Goal: Information Seeking & Learning: Learn about a topic

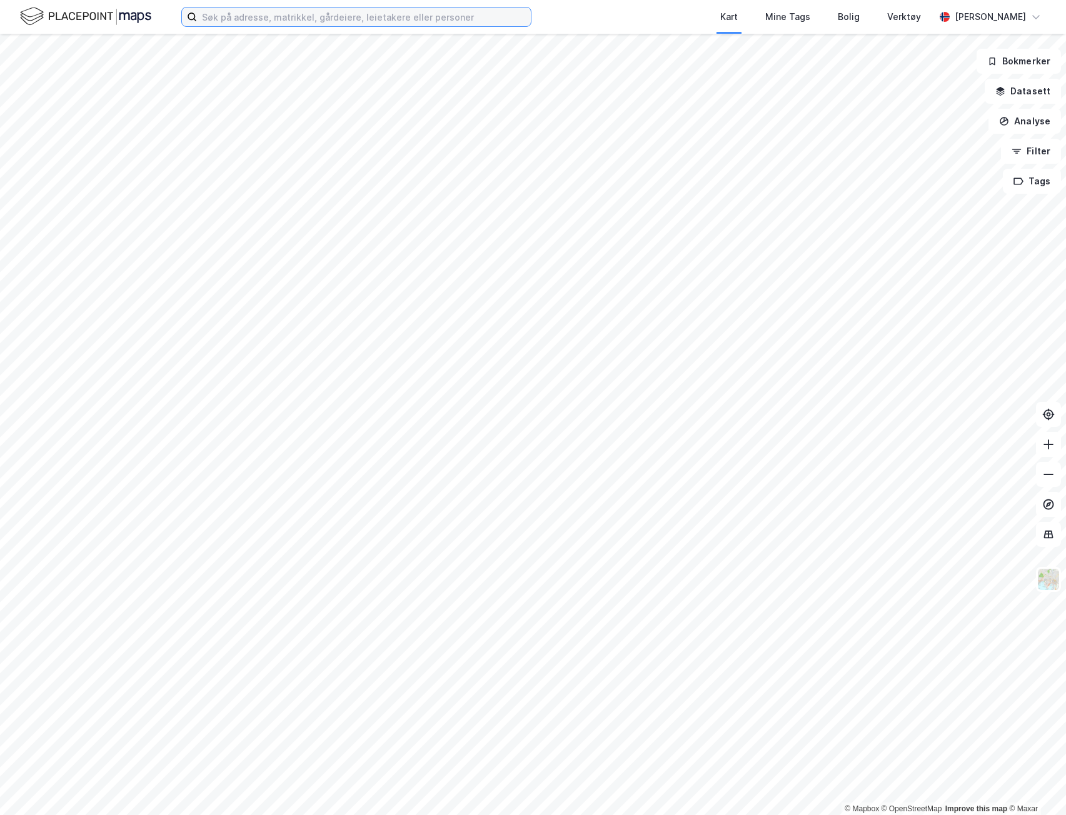
click at [304, 15] on input at bounding box center [364, 17] width 334 height 19
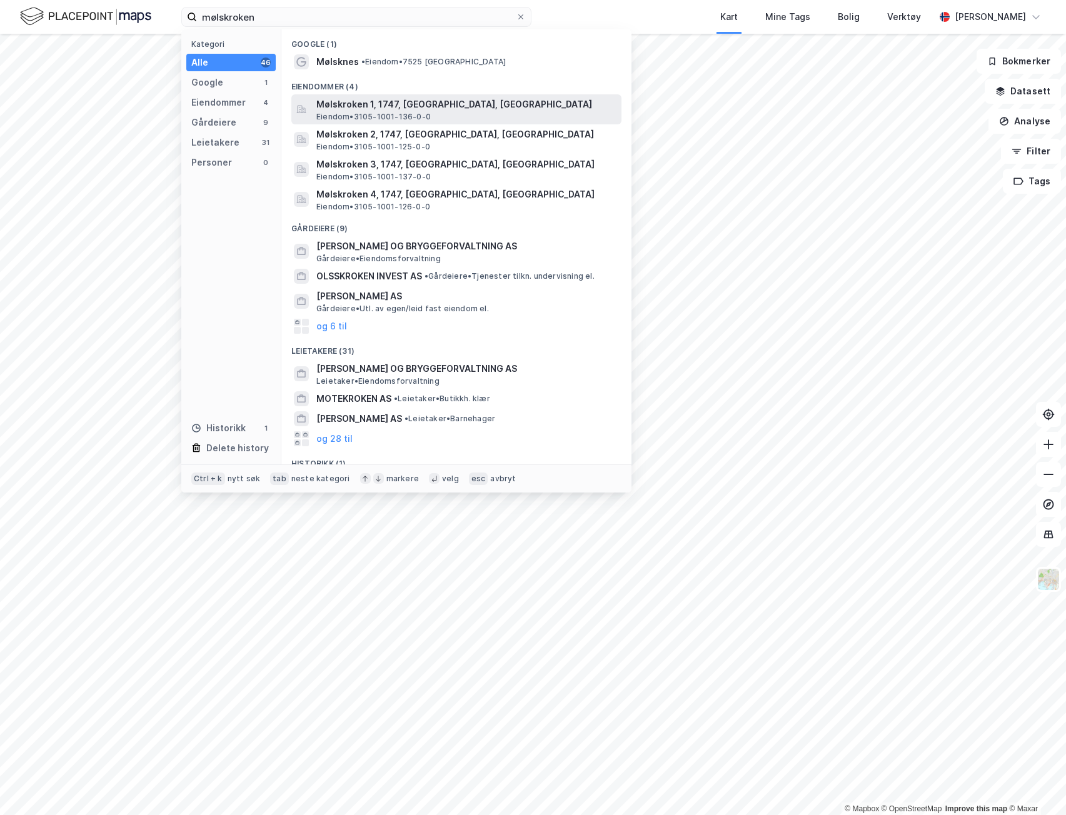
click at [440, 106] on span "Mølskroken 1, 1747, [GEOGRAPHIC_DATA], [GEOGRAPHIC_DATA]" at bounding box center [466, 104] width 300 height 15
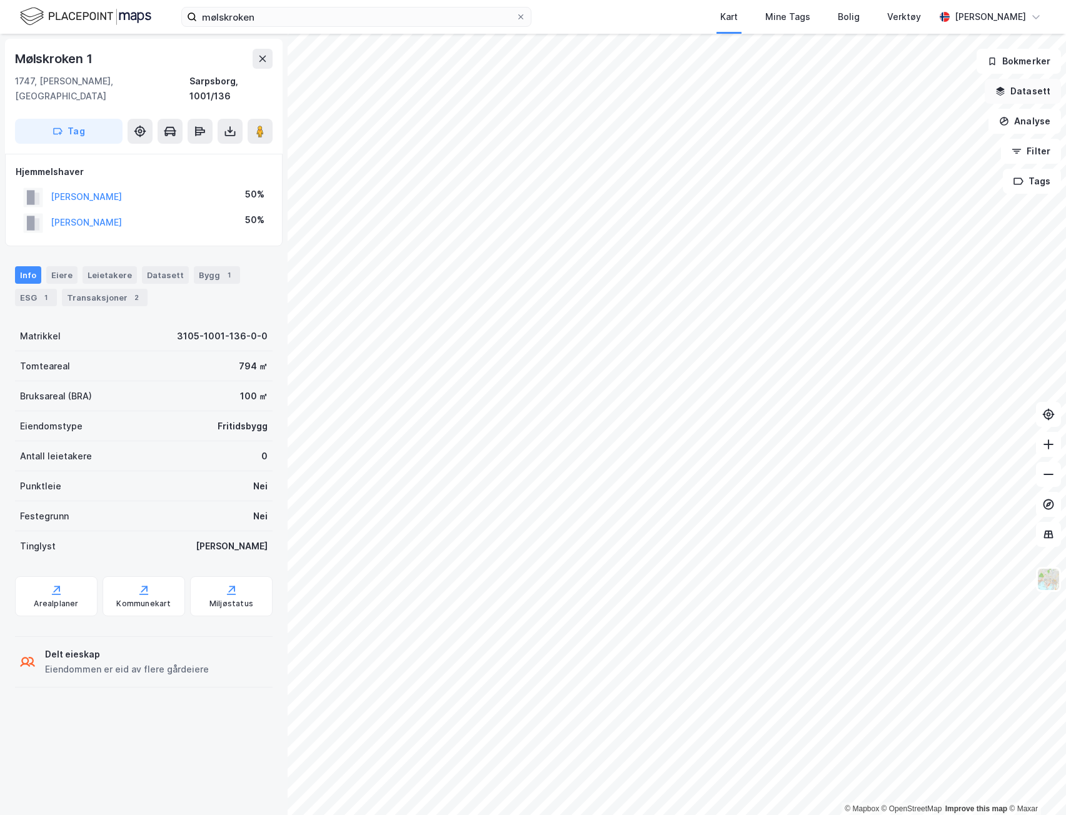
click at [1028, 91] on button "Datasett" at bounding box center [1023, 91] width 76 height 25
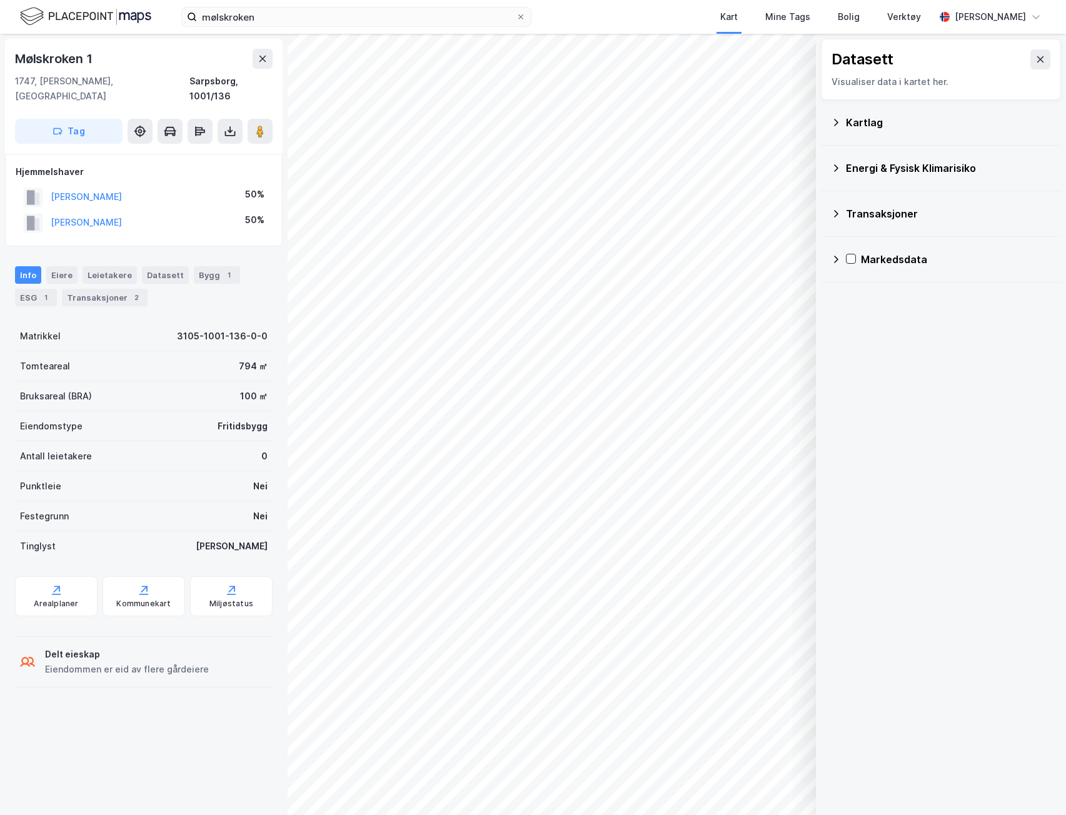
drag, startPoint x: 1028, startPoint y: 58, endPoint x: 999, endPoint y: 60, distance: 29.4
click at [1036, 58] on icon at bounding box center [1041, 59] width 10 height 10
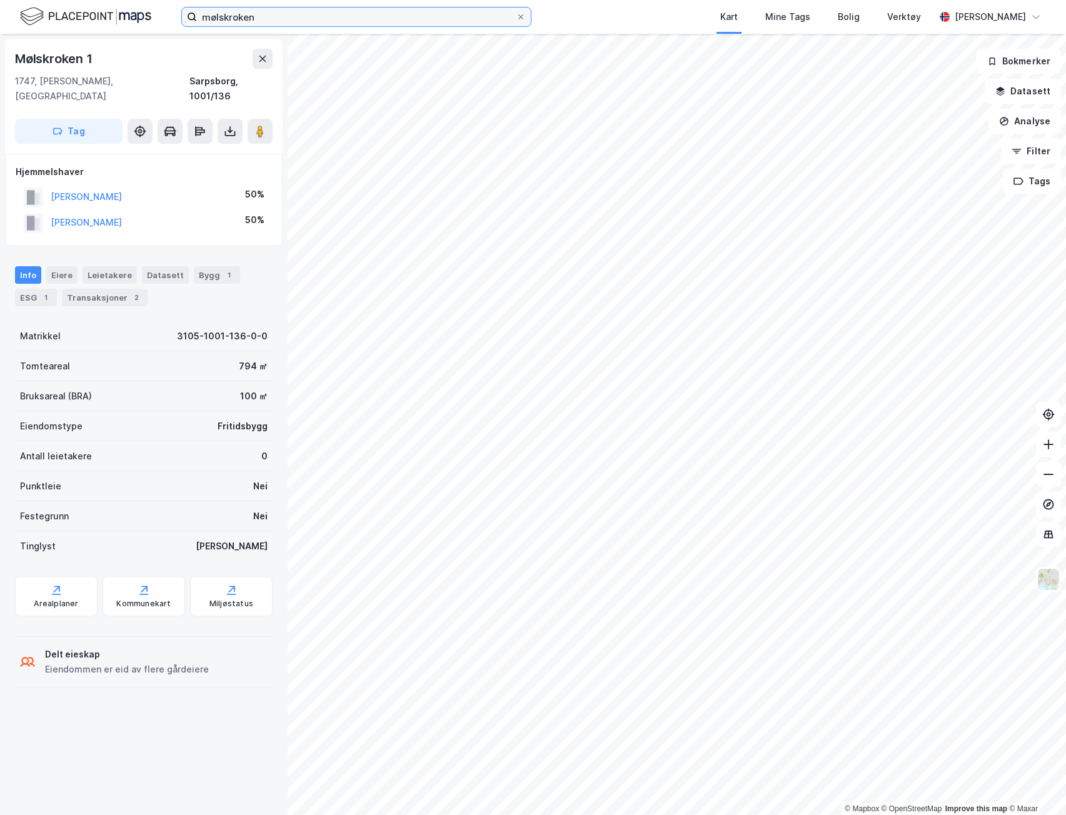
click at [356, 23] on input "mølskroken" at bounding box center [356, 17] width 319 height 19
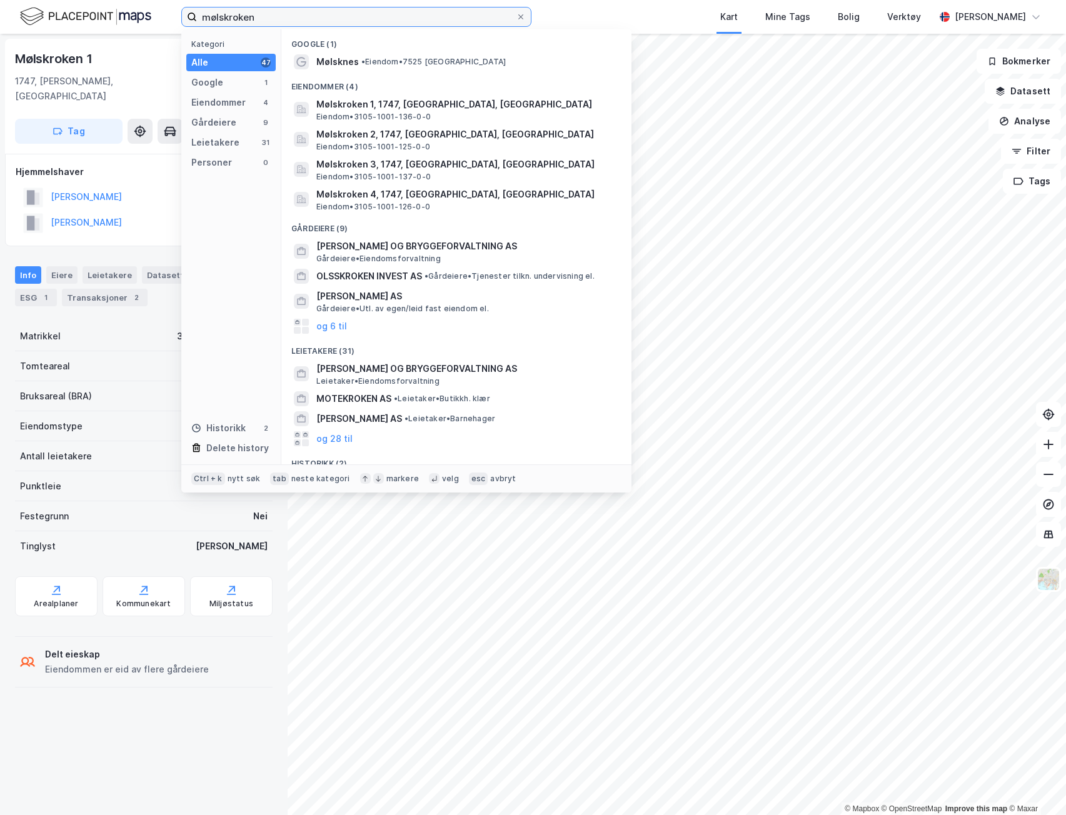
click at [356, 23] on input "mølskroken" at bounding box center [356, 17] width 319 height 19
click at [290, 19] on input "mølskroken" at bounding box center [356, 17] width 319 height 19
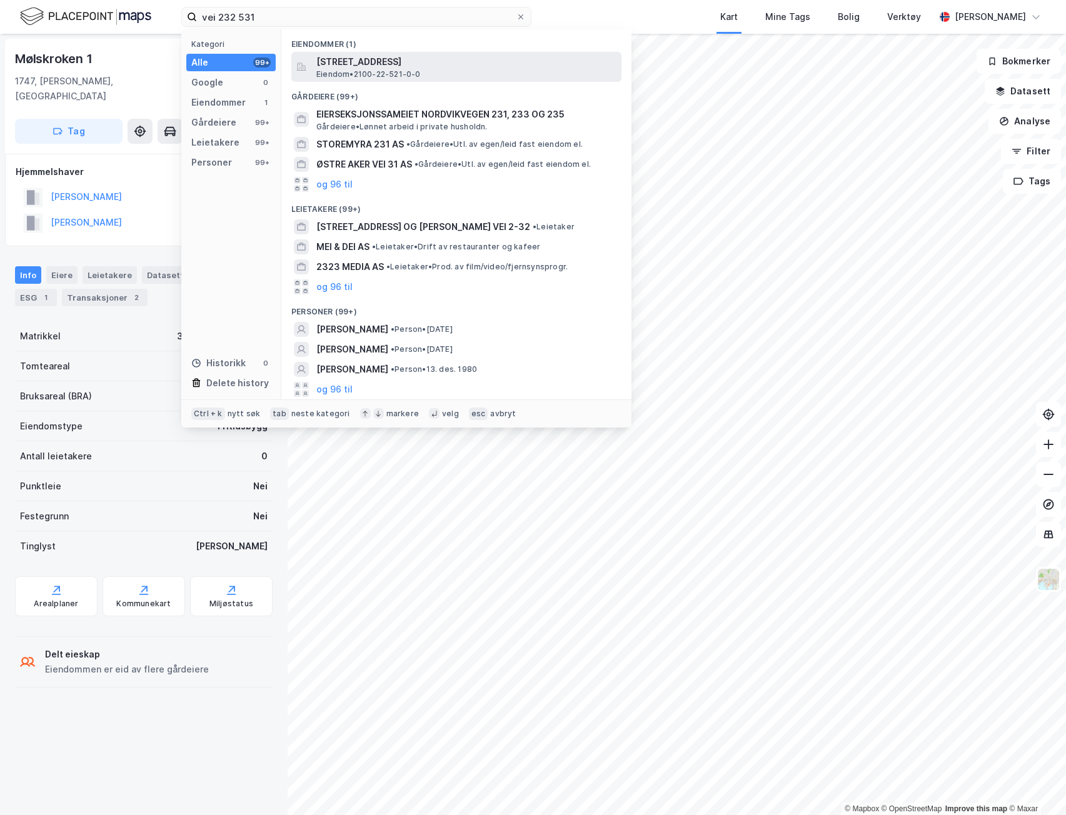
click at [516, 77] on div "[STREET_ADDRESS] • 2100-22-521-0-0" at bounding box center [467, 66] width 303 height 25
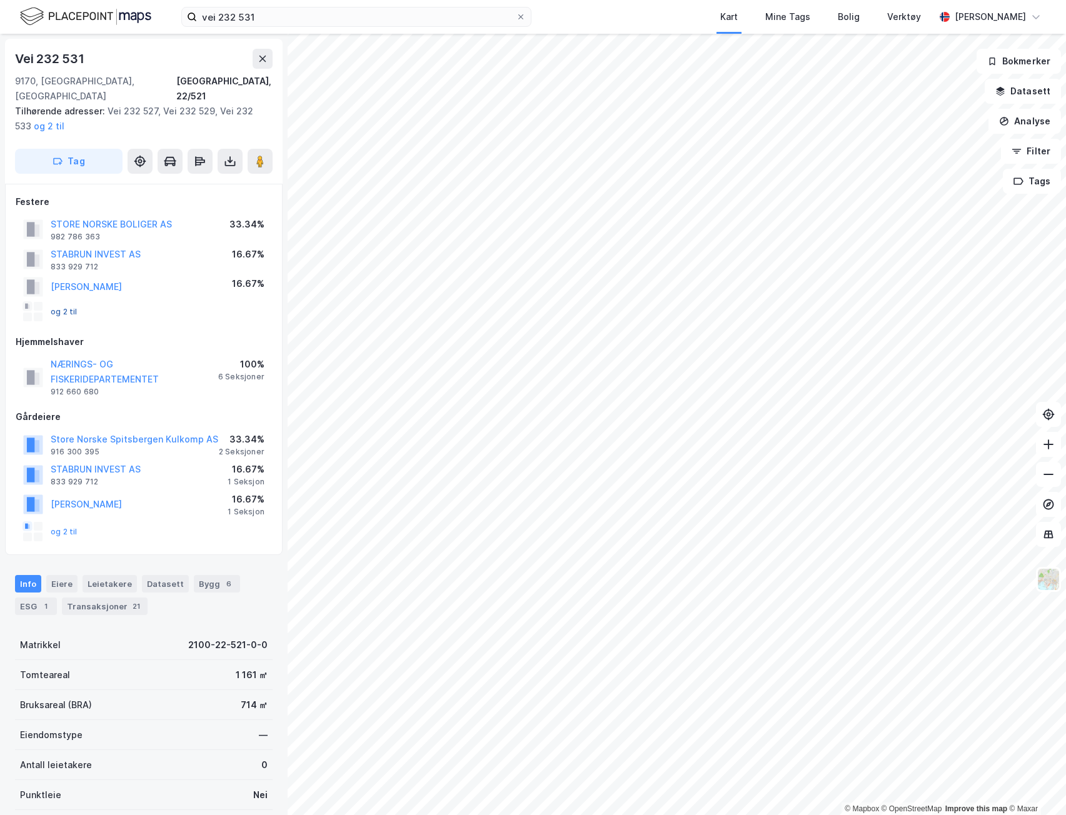
click at [0, 0] on button "og 2 til" at bounding box center [0, 0] width 0 height 0
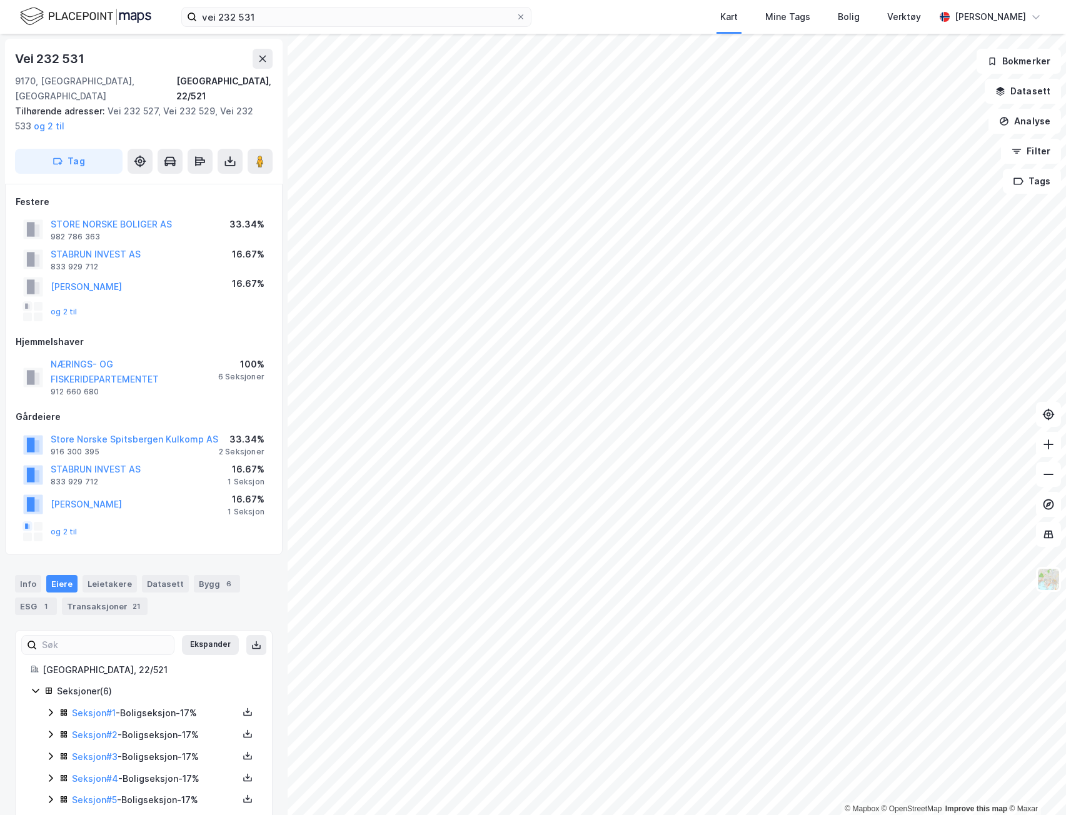
scroll to position [31, 0]
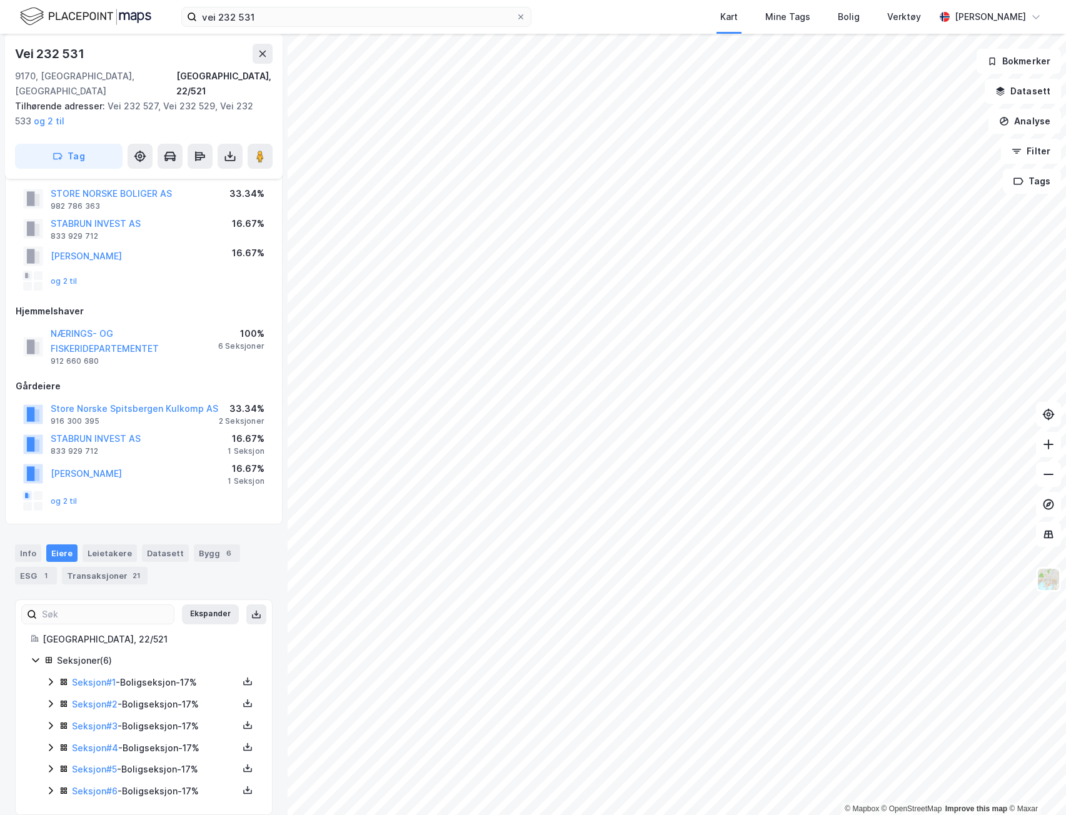
drag, startPoint x: 194, startPoint y: 600, endPoint x: 188, endPoint y: 639, distance: 39.9
click at [194, 605] on button "Ekspander" at bounding box center [210, 615] width 57 height 20
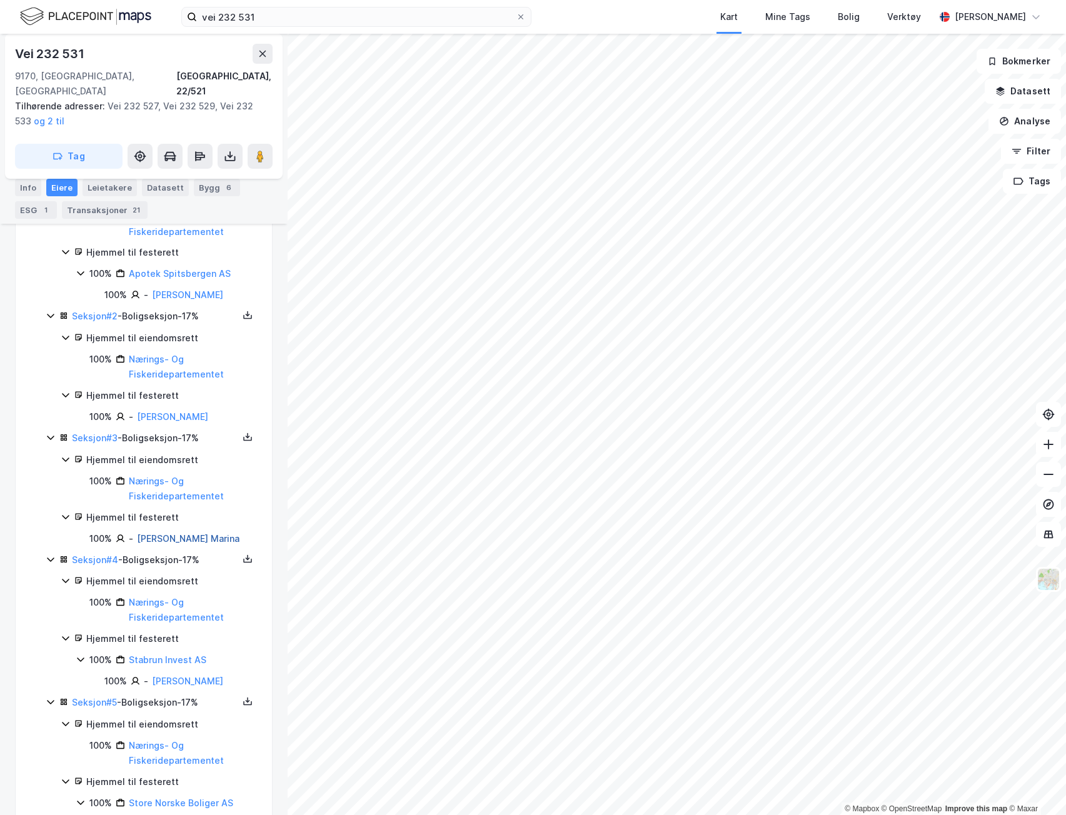
scroll to position [514, 0]
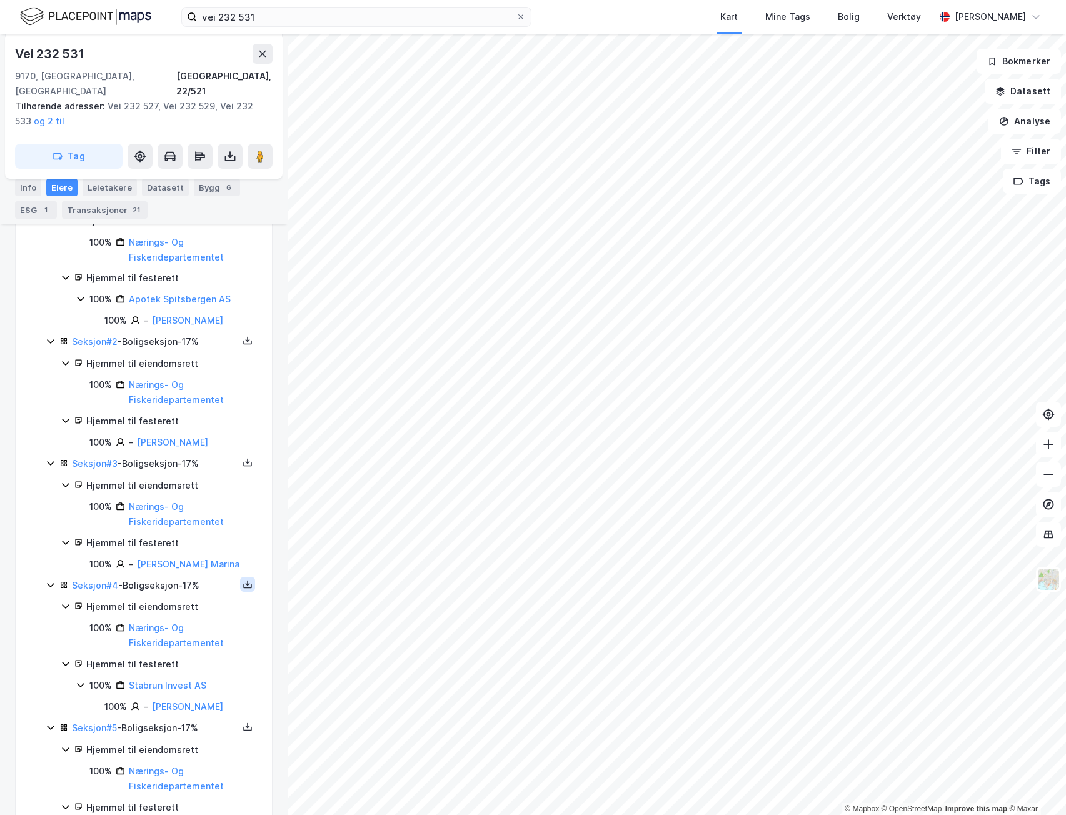
click at [243, 580] on icon at bounding box center [248, 585] width 10 height 10
click at [159, 540] on div "Grunnbok" at bounding box center [172, 547] width 42 height 15
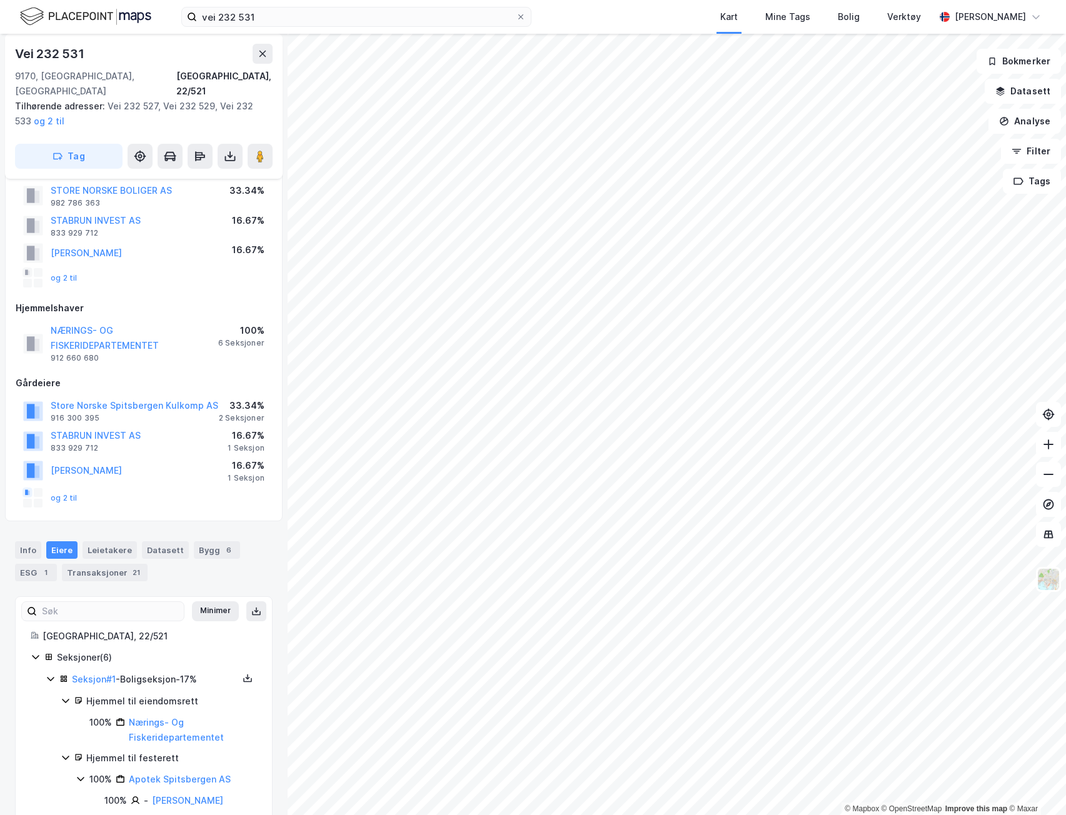
scroll to position [0, 0]
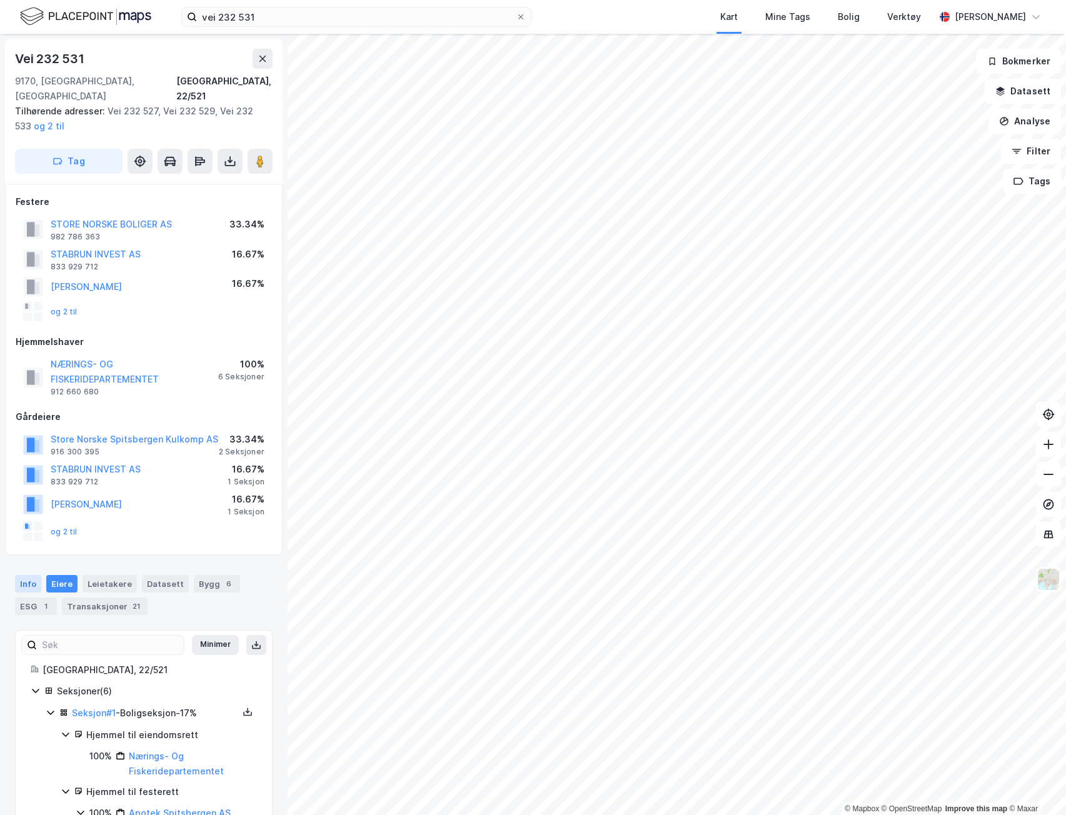
click at [36, 575] on div "Info" at bounding box center [28, 584] width 26 height 18
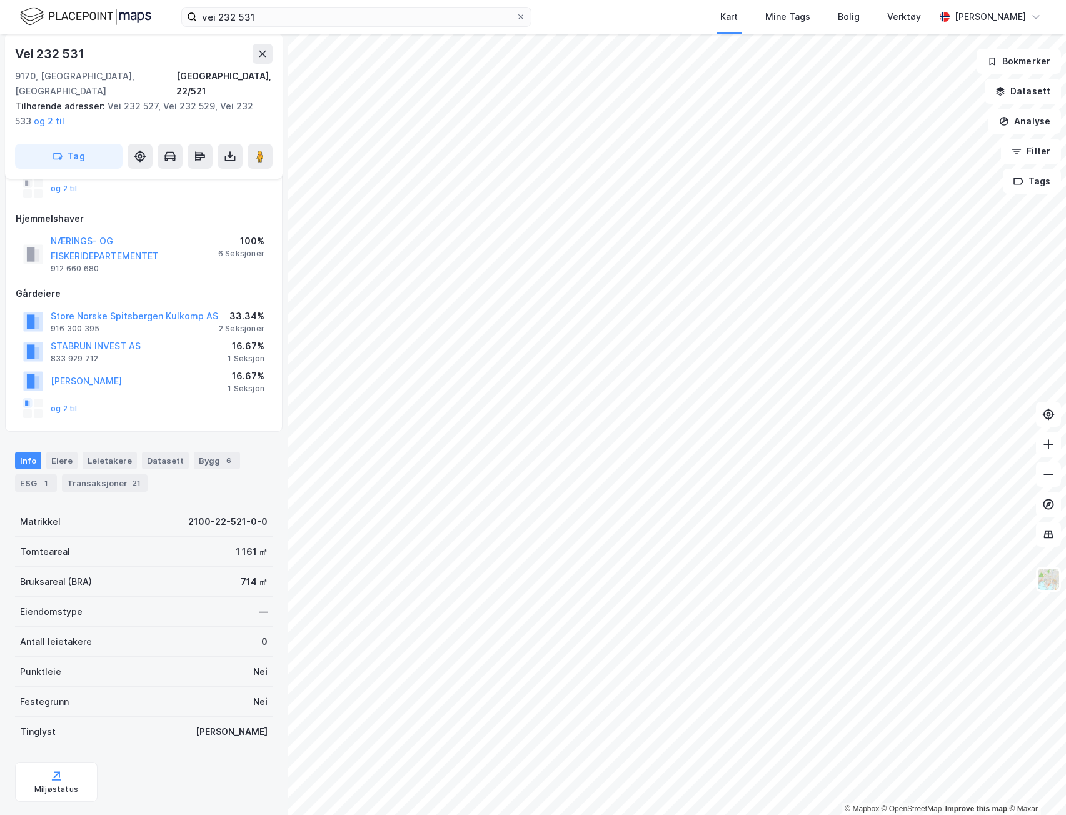
scroll to position [186, 0]
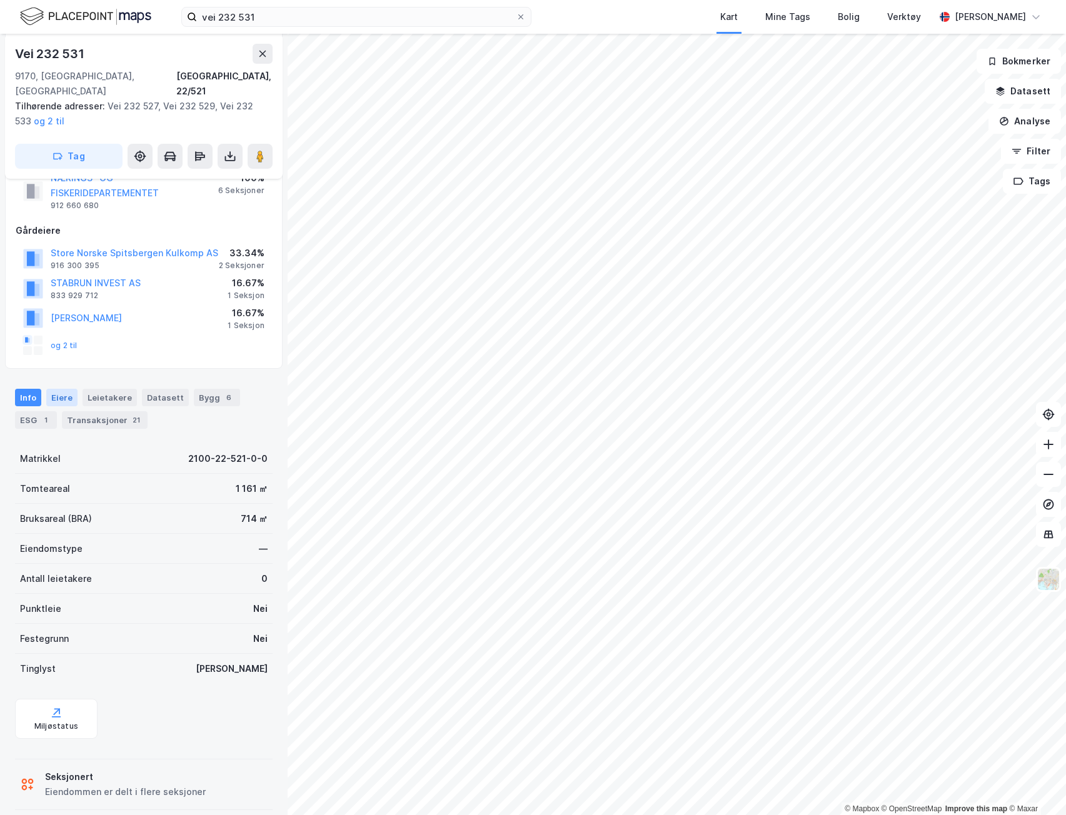
click at [66, 389] on div "Eiere" at bounding box center [61, 398] width 31 height 18
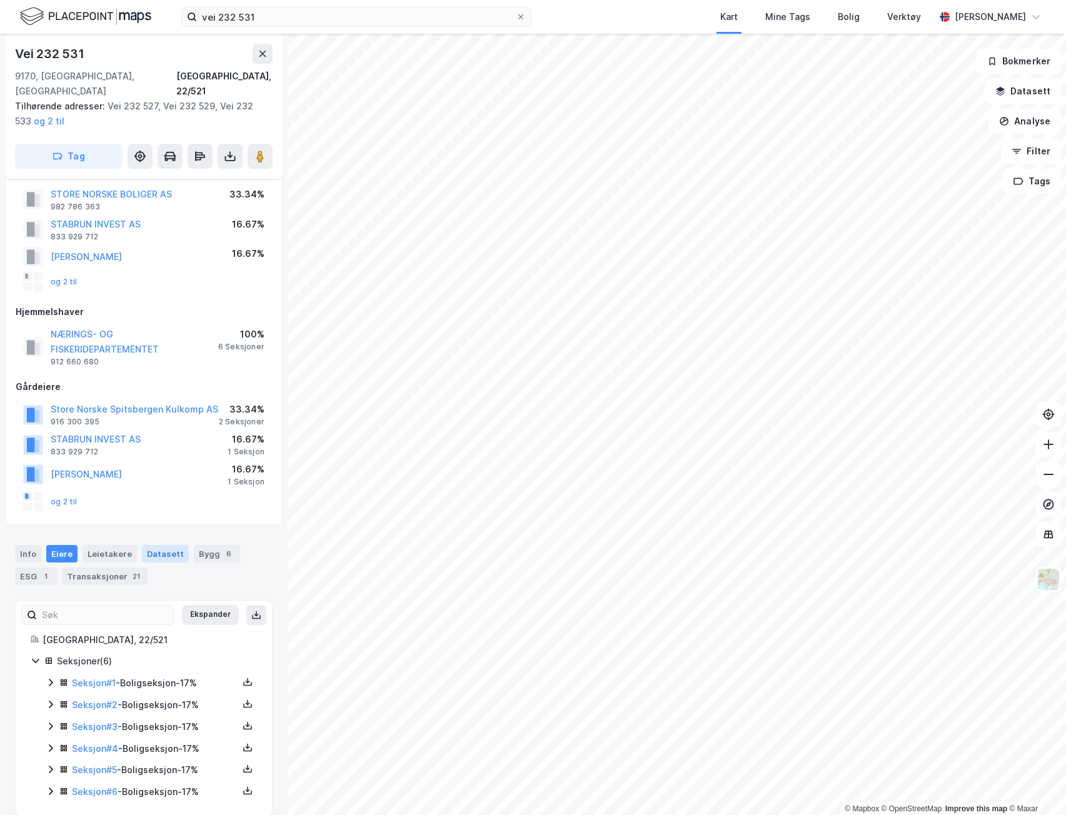
scroll to position [31, 0]
click at [353, 24] on input "vei 232 531" at bounding box center [356, 17] width 319 height 19
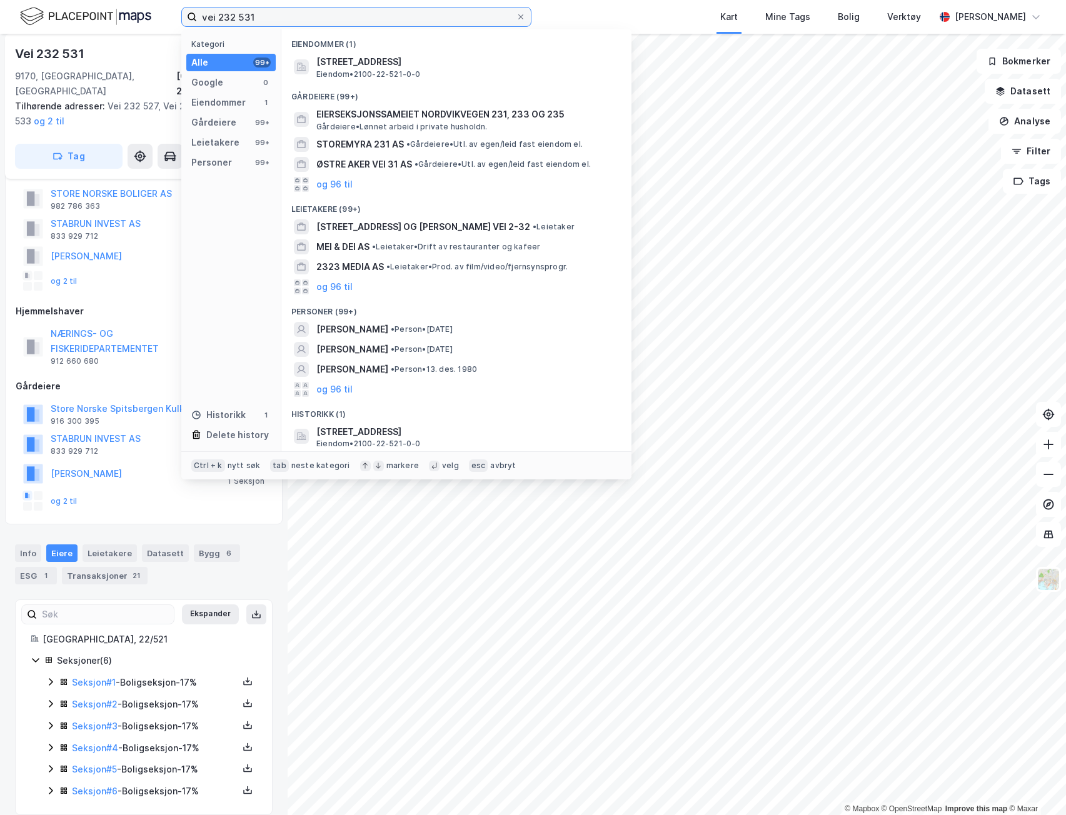
click at [349, 8] on input "vei 232 531" at bounding box center [356, 17] width 319 height 19
click at [345, 12] on input "vei 232 531" at bounding box center [356, 17] width 319 height 19
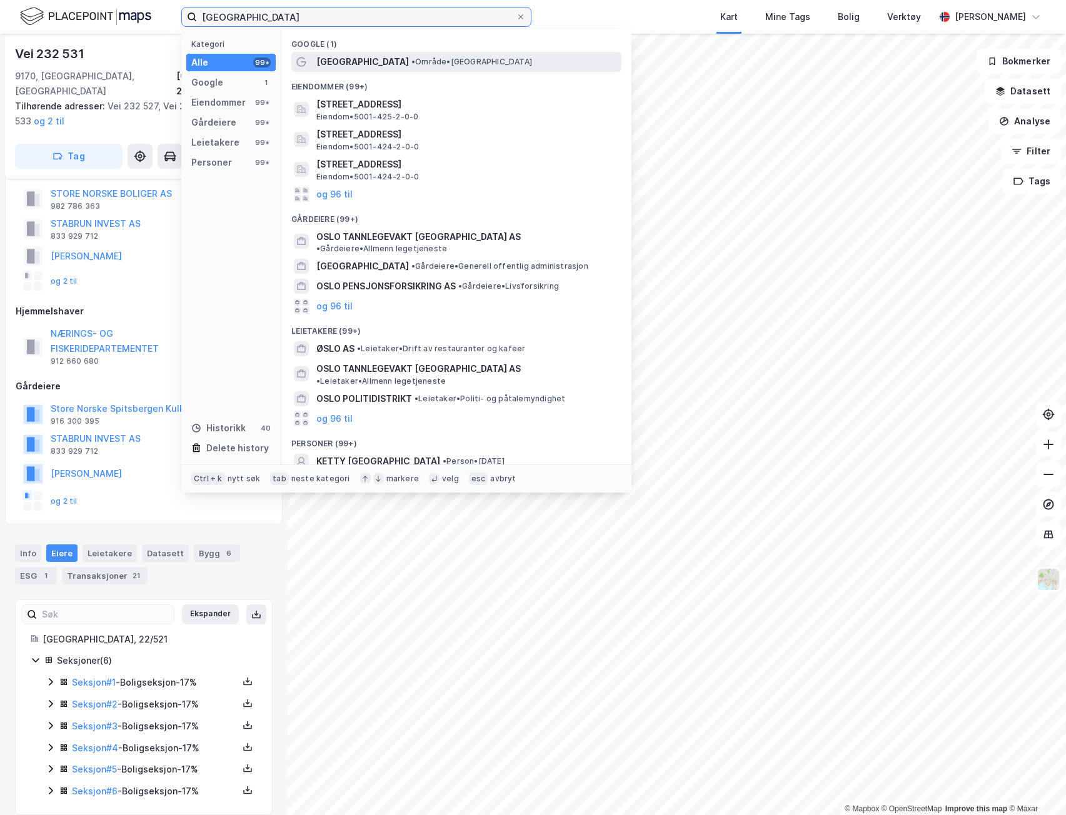
type input "[GEOGRAPHIC_DATA]"
click at [411, 58] on span "• Område • [GEOGRAPHIC_DATA]" at bounding box center [471, 62] width 121 height 10
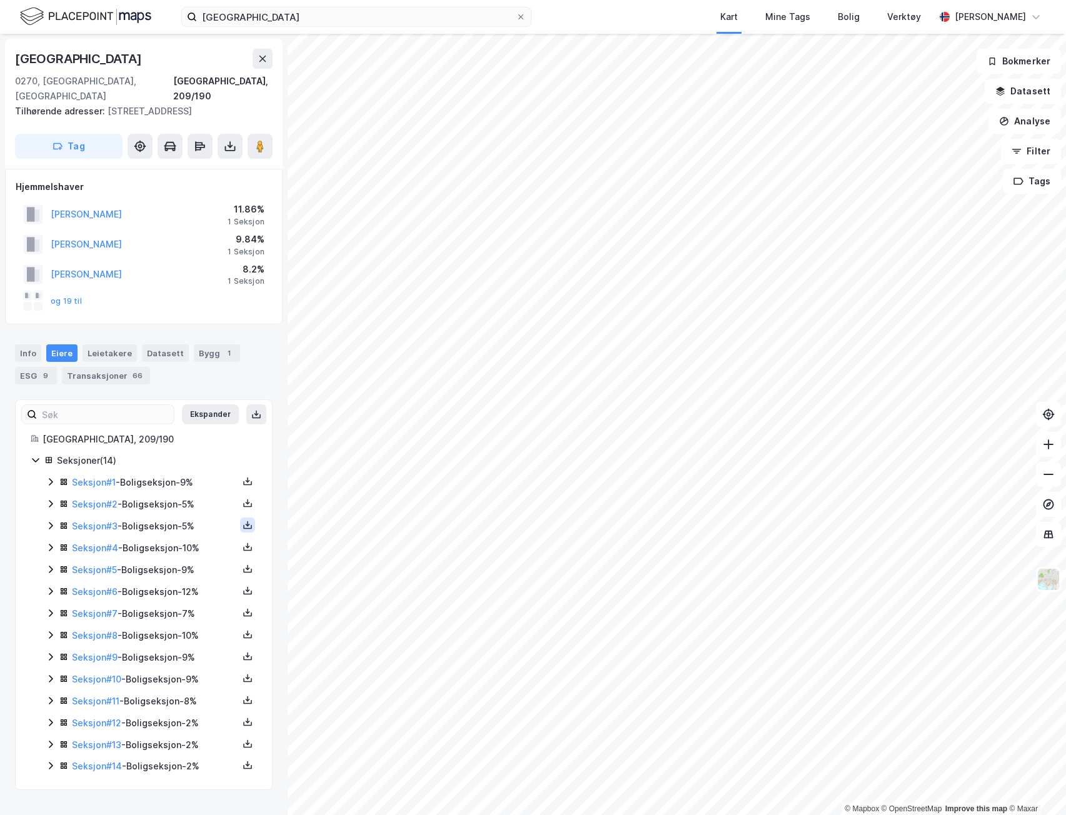
click at [244, 524] on button at bounding box center [247, 525] width 15 height 15
click at [178, 491] on div "Grunnbok" at bounding box center [172, 487] width 42 height 15
click at [221, 17] on input "[GEOGRAPHIC_DATA]" at bounding box center [356, 17] width 319 height 19
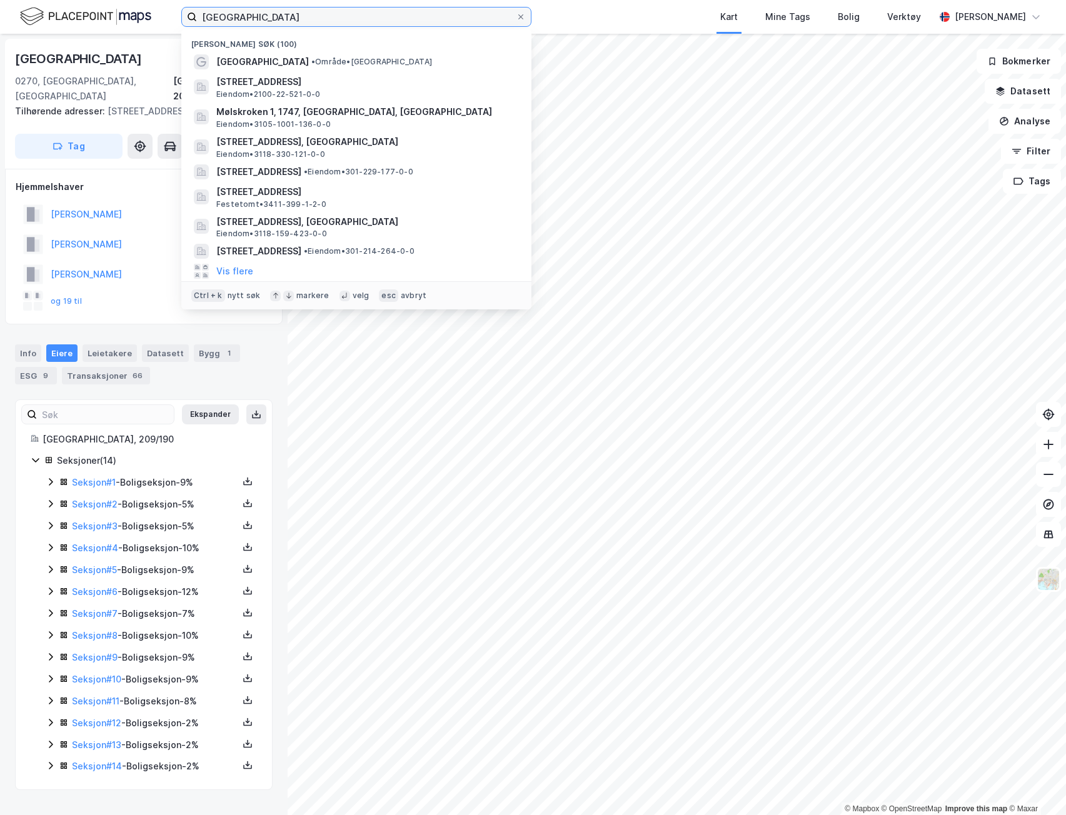
click at [221, 17] on input "[GEOGRAPHIC_DATA]" at bounding box center [356, 17] width 319 height 19
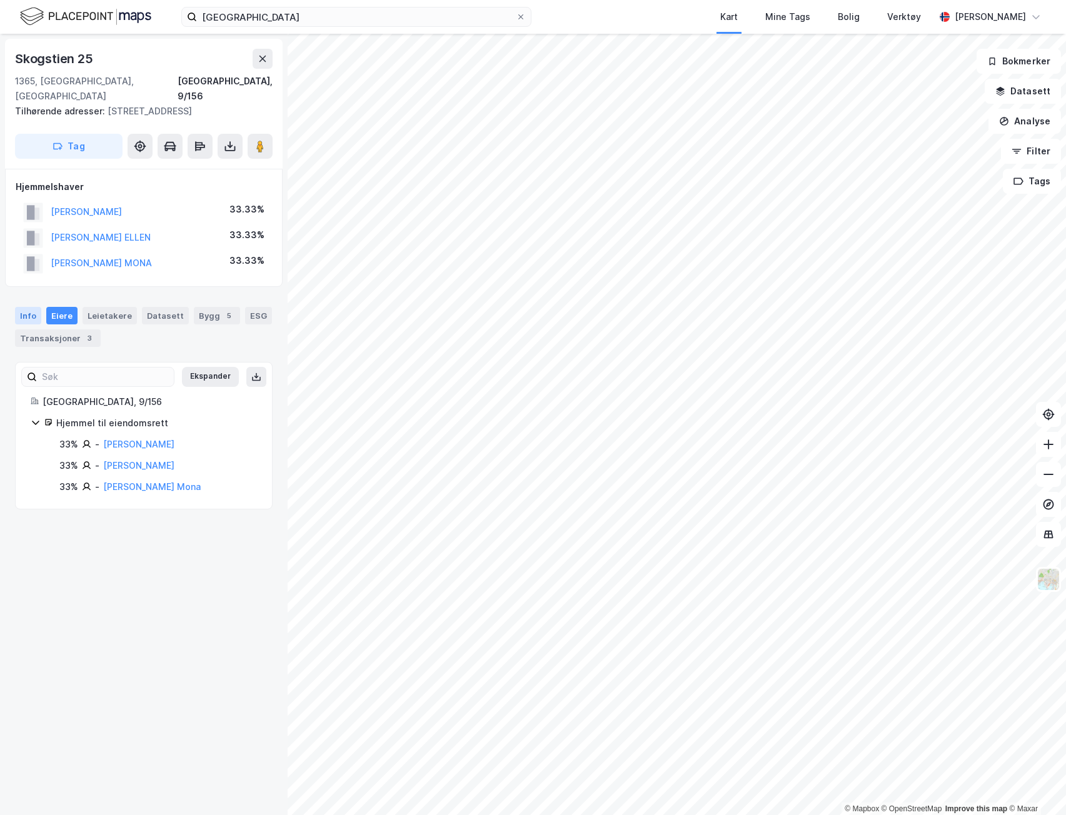
click at [35, 307] on div "Info" at bounding box center [28, 316] width 26 height 18
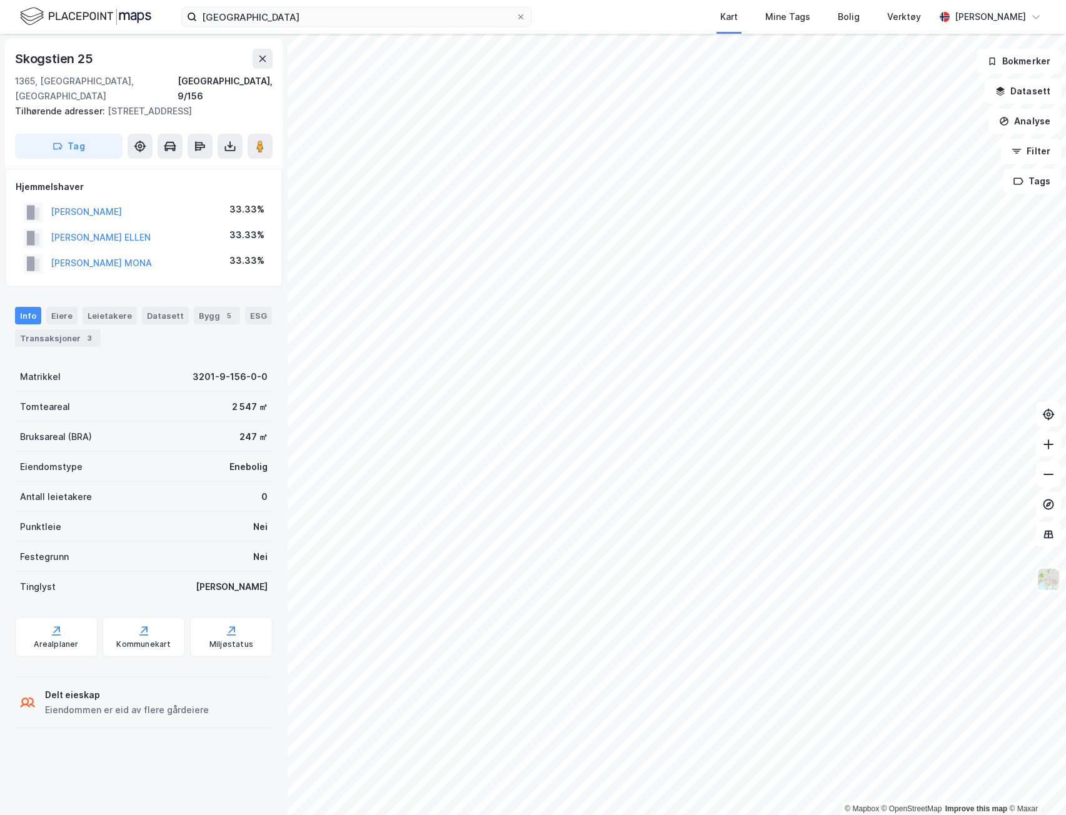
click at [233, 3] on div "oslo Kart Mine Tags Bolig Verktøy [PERSON_NAME]" at bounding box center [533, 17] width 1066 height 34
click at [232, 9] on input "[GEOGRAPHIC_DATA]" at bounding box center [356, 17] width 319 height 19
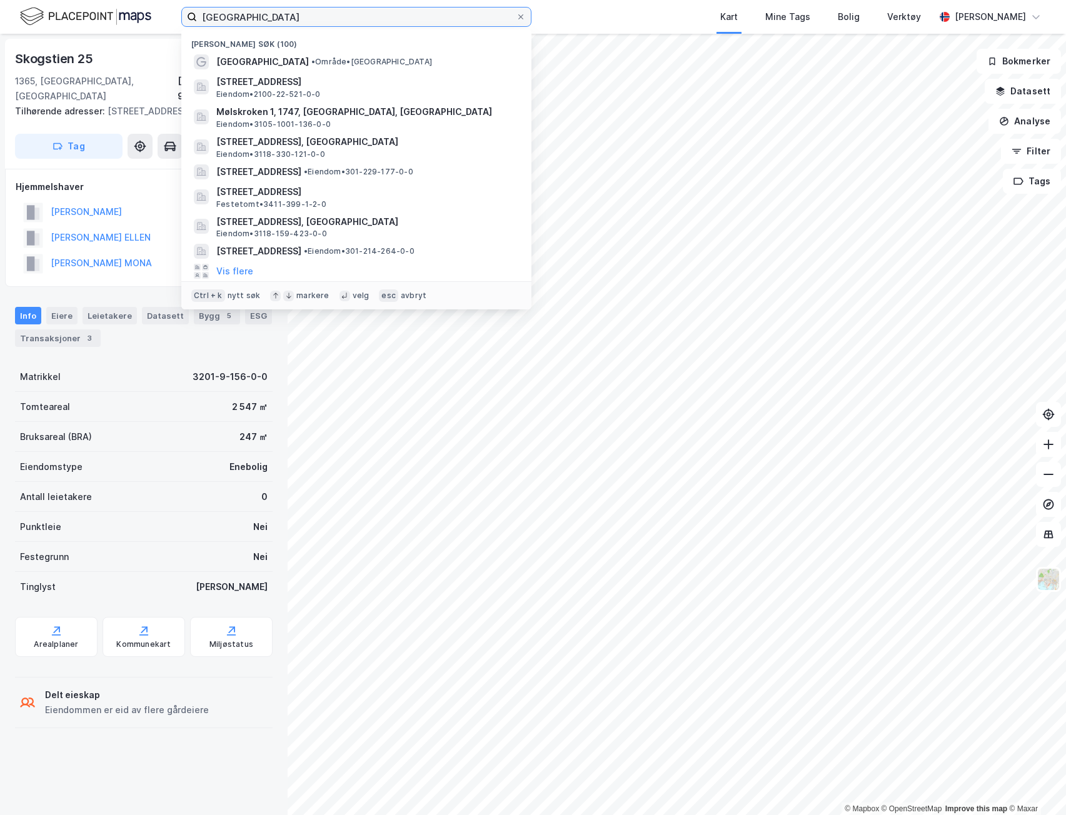
click at [235, 12] on input "[GEOGRAPHIC_DATA]" at bounding box center [356, 17] width 319 height 19
click at [235, 13] on input "[GEOGRAPHIC_DATA]" at bounding box center [356, 17] width 319 height 19
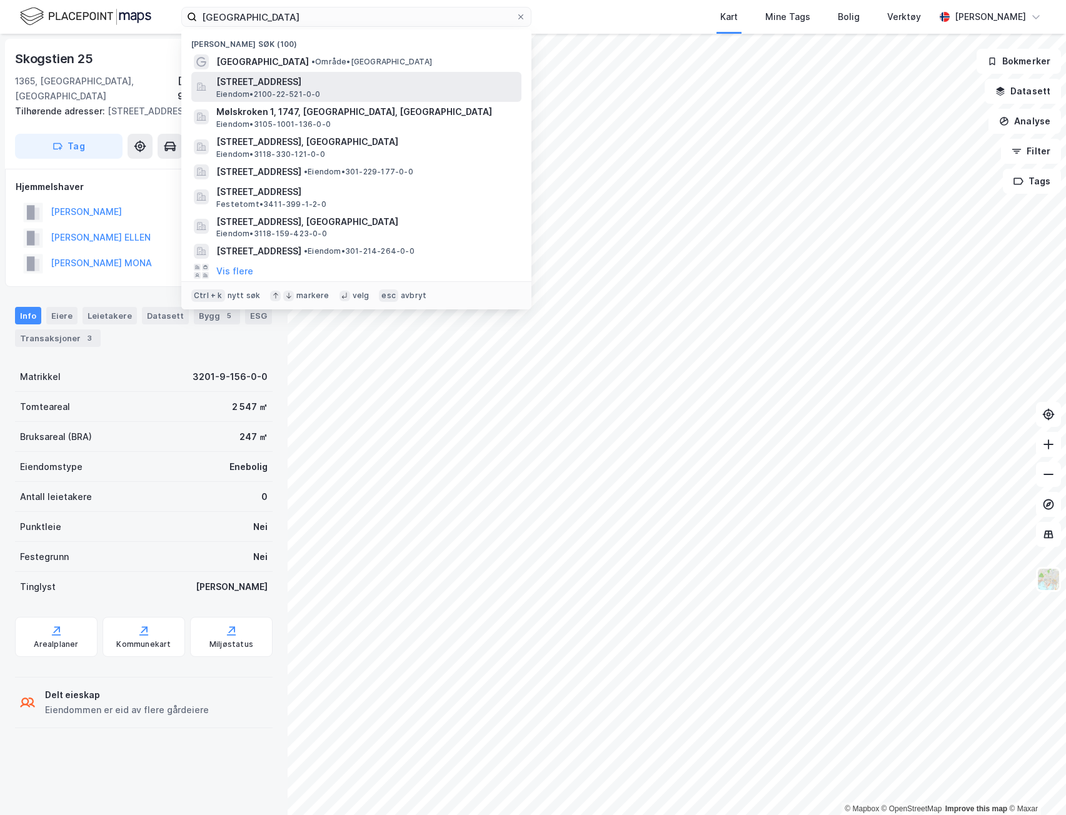
click at [325, 78] on span "[STREET_ADDRESS]" at bounding box center [366, 81] width 300 height 15
